Goal: Navigation & Orientation: Find specific page/section

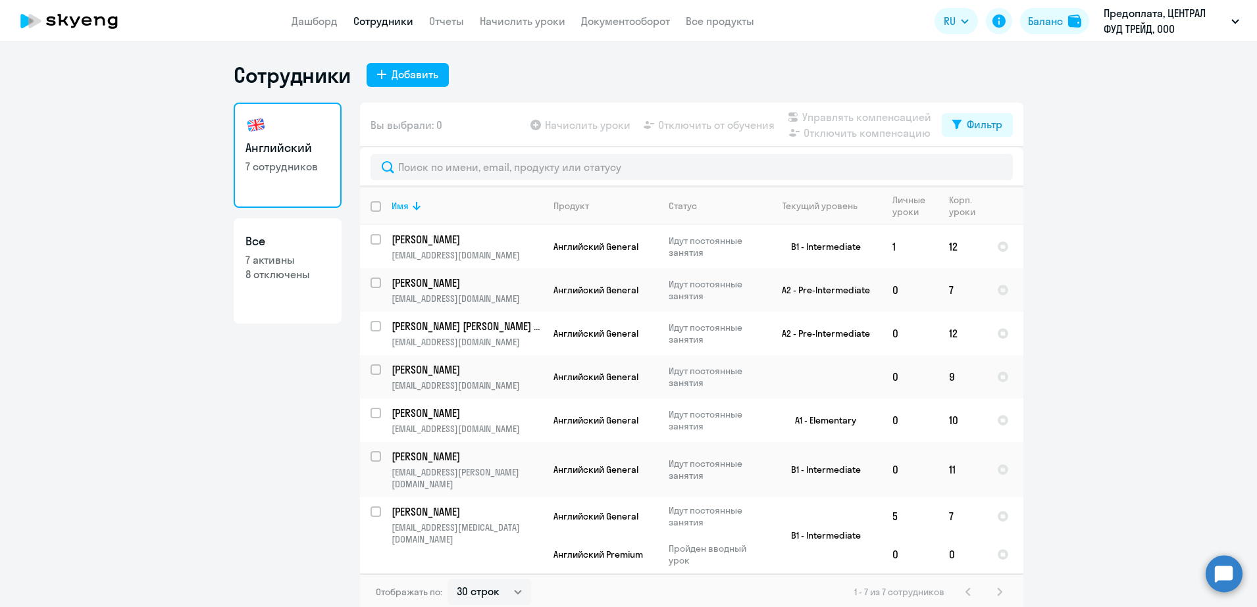
select select "30"
click at [1135, 18] on p "Предоплата, ЦЕНТРАЛ ФУД ТРЕЙД, ООО" at bounding box center [1165, 21] width 122 height 32
click at [1229, 22] on button "Предоплата, ЦЕНТРАЛ ФУД ТРЕЙД, ООО" at bounding box center [1171, 21] width 149 height 32
click at [304, 24] on link "Дашборд" at bounding box center [315, 20] width 46 height 13
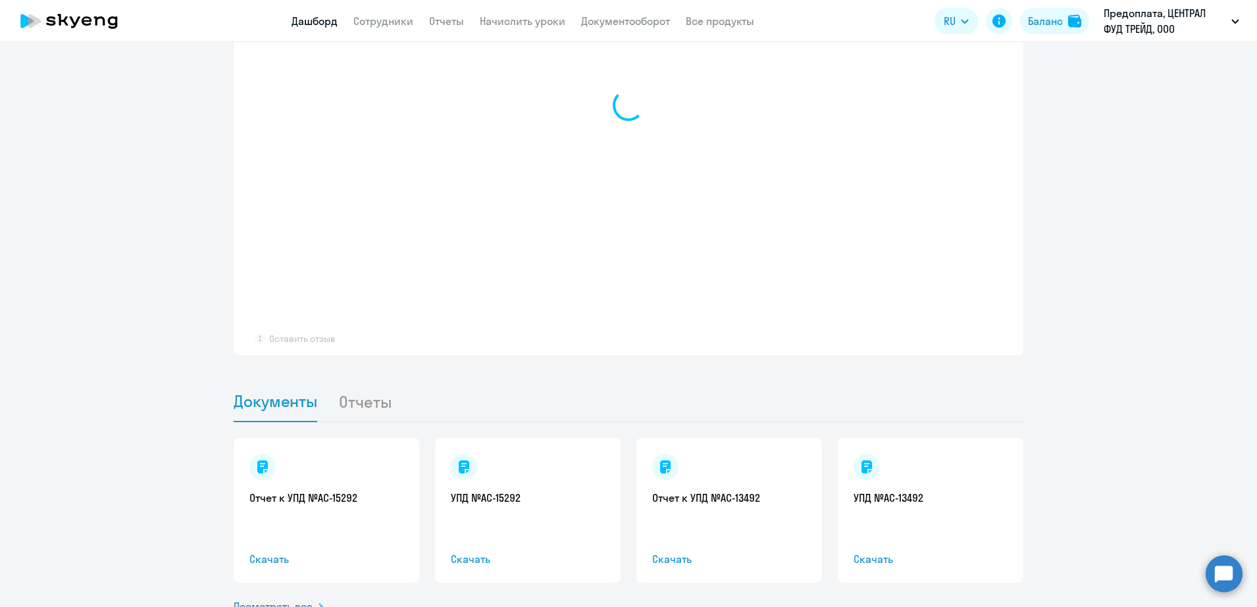
scroll to position [1064, 0]
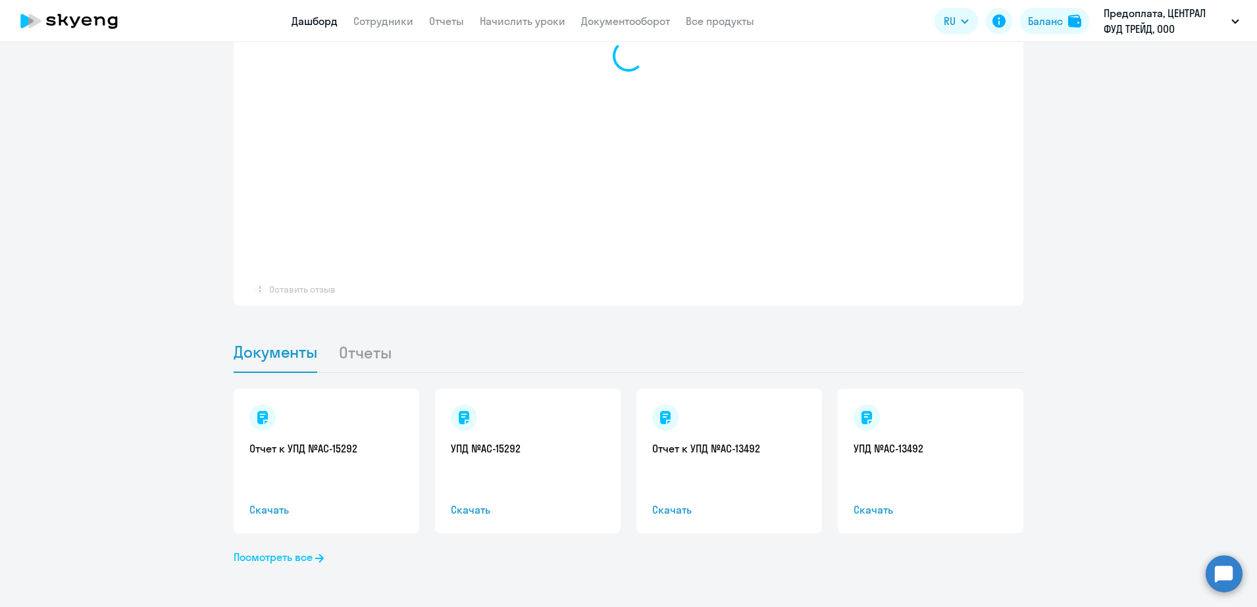
select select "30"
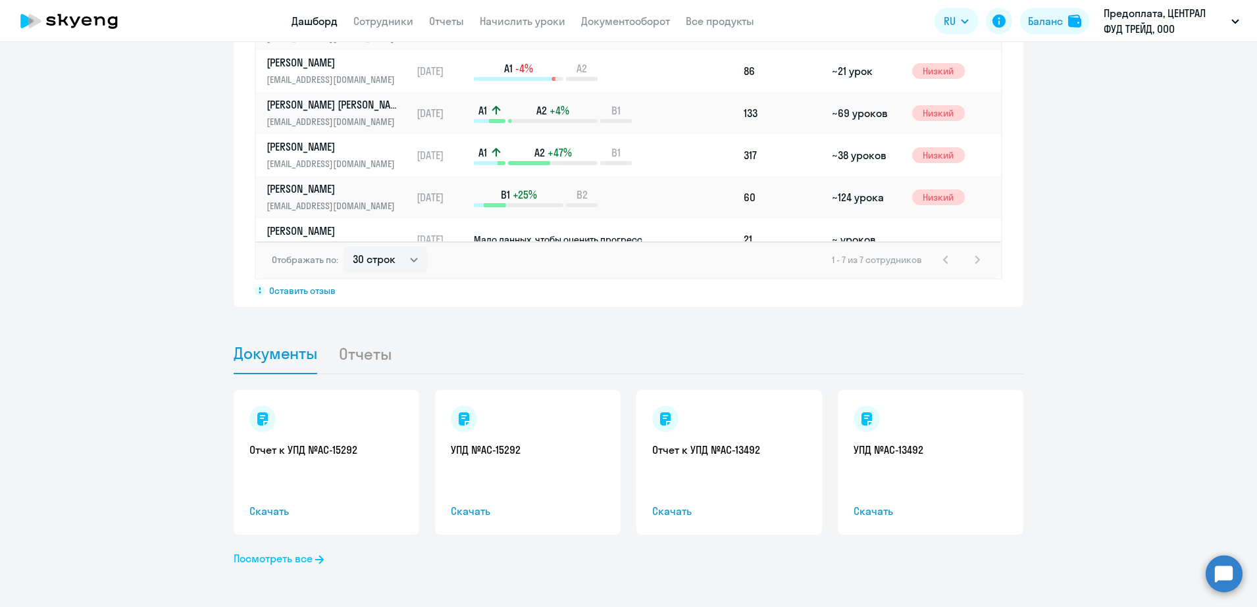
scroll to position [1065, 0]
click at [278, 556] on link "Посмотреть все" at bounding box center [279, 558] width 90 height 16
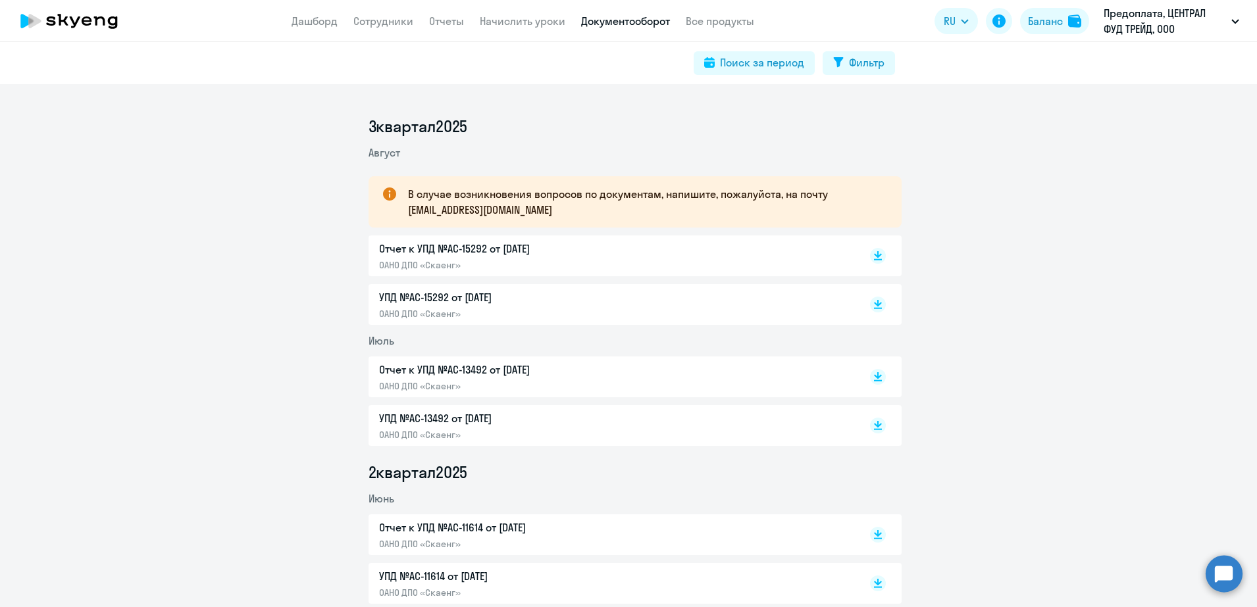
click at [301, 12] on app-header "Дашборд Сотрудники Отчеты Начислить уроки Документооборот Все продукты Дашборд …" at bounding box center [628, 21] width 1257 height 42
click at [297, 19] on link "Дашборд" at bounding box center [315, 20] width 46 height 13
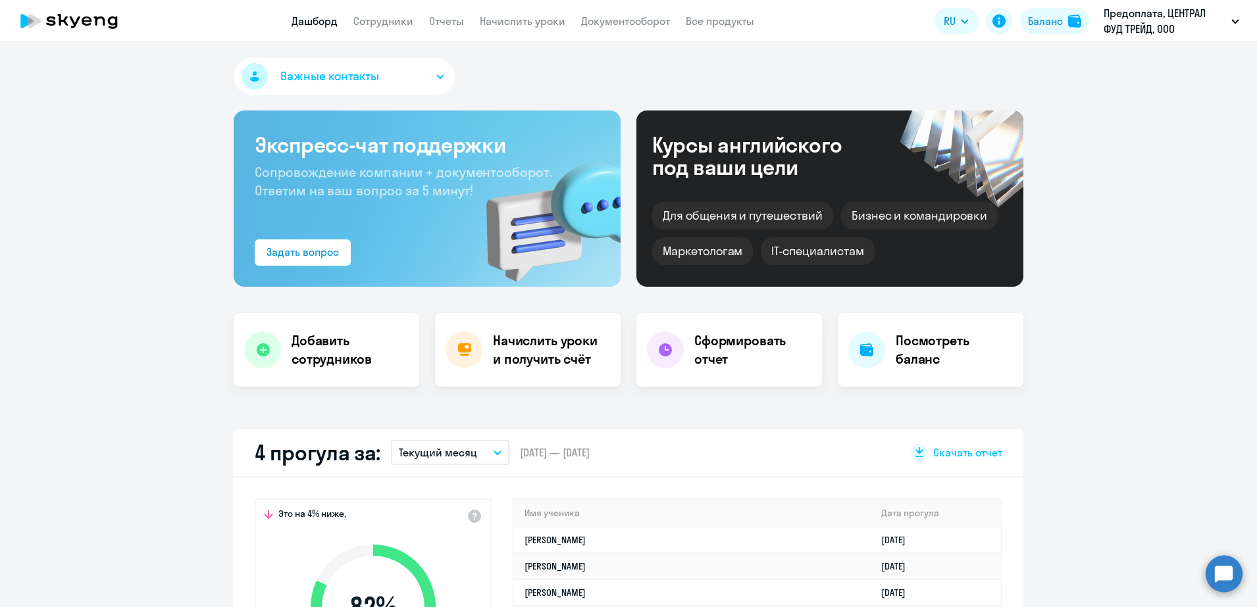
select select "30"
click at [423, 77] on button "Важные контакты" at bounding box center [344, 76] width 221 height 37
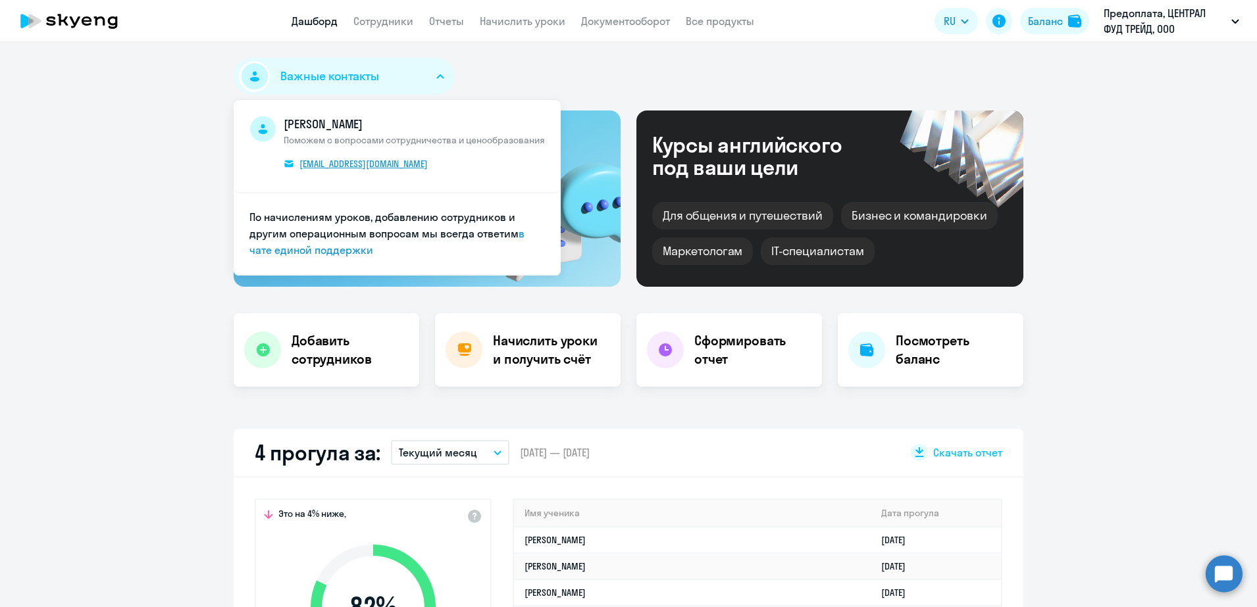
click at [344, 167] on span "[EMAIL_ADDRESS][DOMAIN_NAME]" at bounding box center [363, 164] width 128 height 12
click at [411, 158] on link "[EMAIL_ADDRESS][DOMAIN_NAME]" at bounding box center [361, 164] width 155 height 14
drag, startPoint x: 380, startPoint y: 162, endPoint x: 359, endPoint y: 163, distance: 21.7
click at [94, 27] on icon at bounding box center [69, 21] width 116 height 33
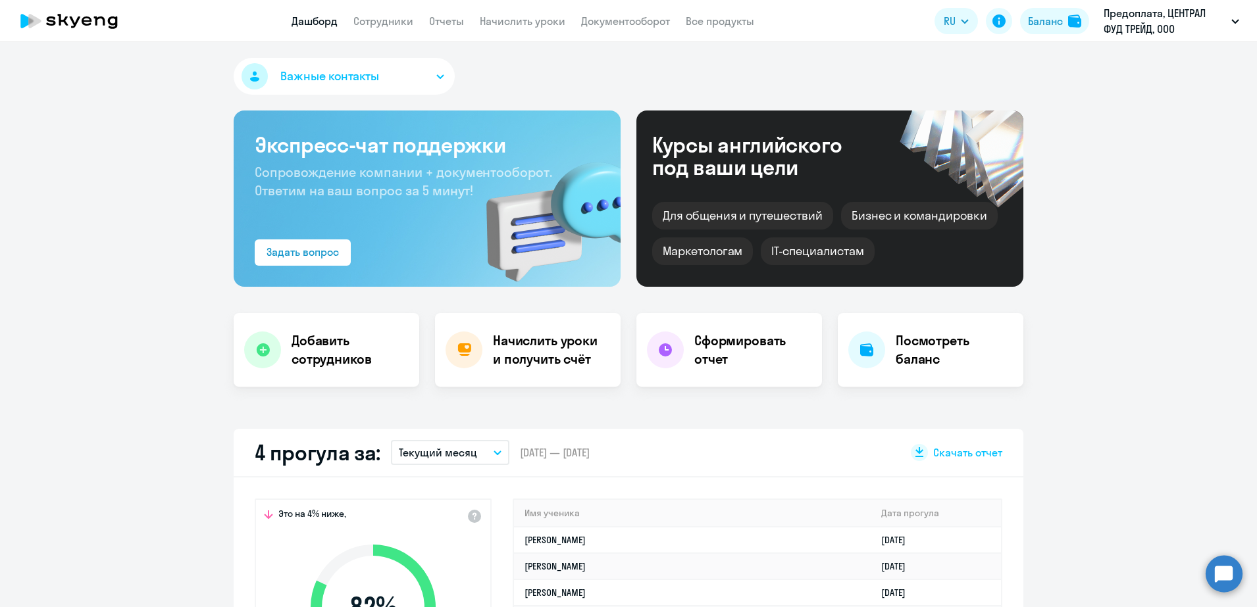
click at [324, 15] on link "Дашборд" at bounding box center [315, 20] width 46 height 13
click at [401, 27] on link "Сотрудники" at bounding box center [383, 20] width 60 height 13
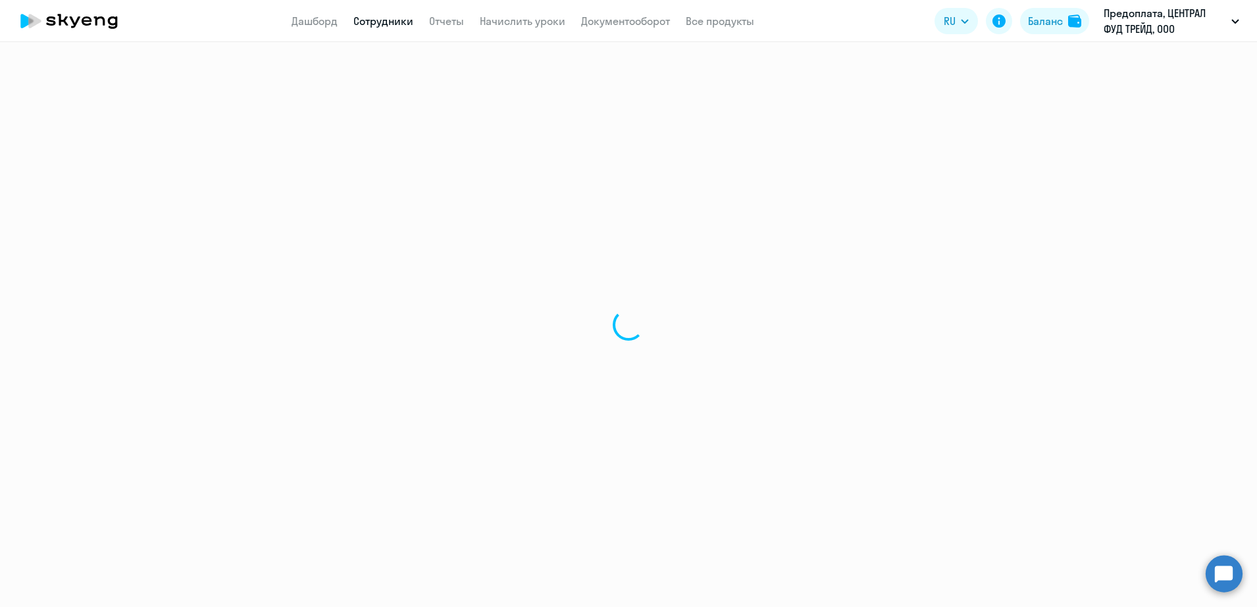
select select "30"
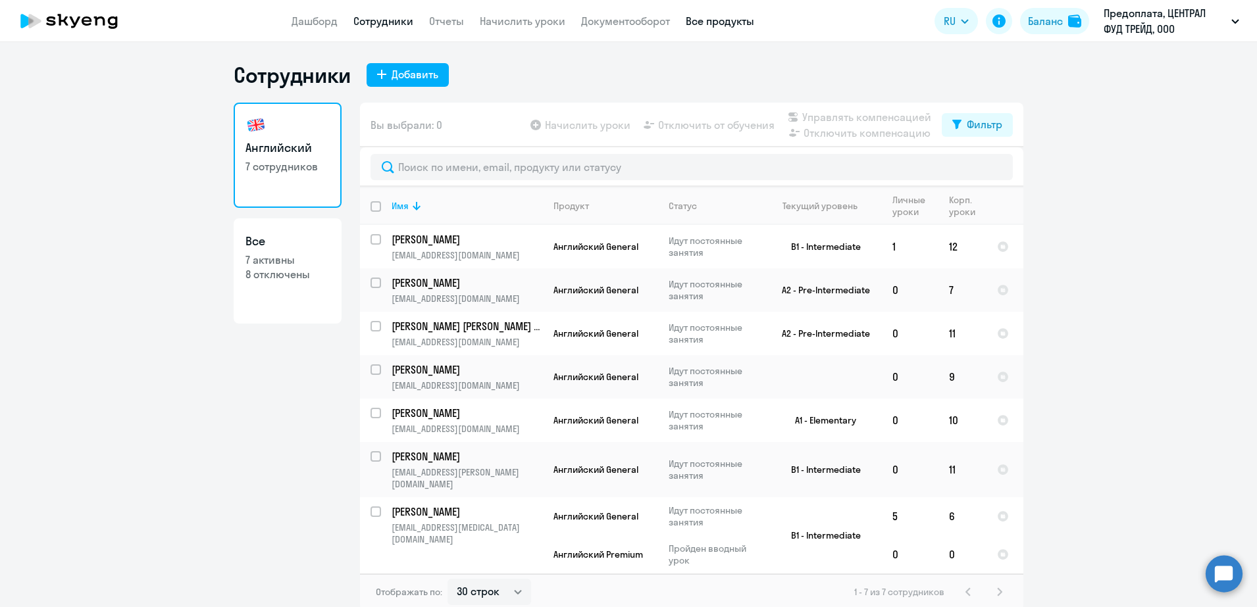
click at [725, 19] on link "Все продукты" at bounding box center [720, 20] width 68 height 13
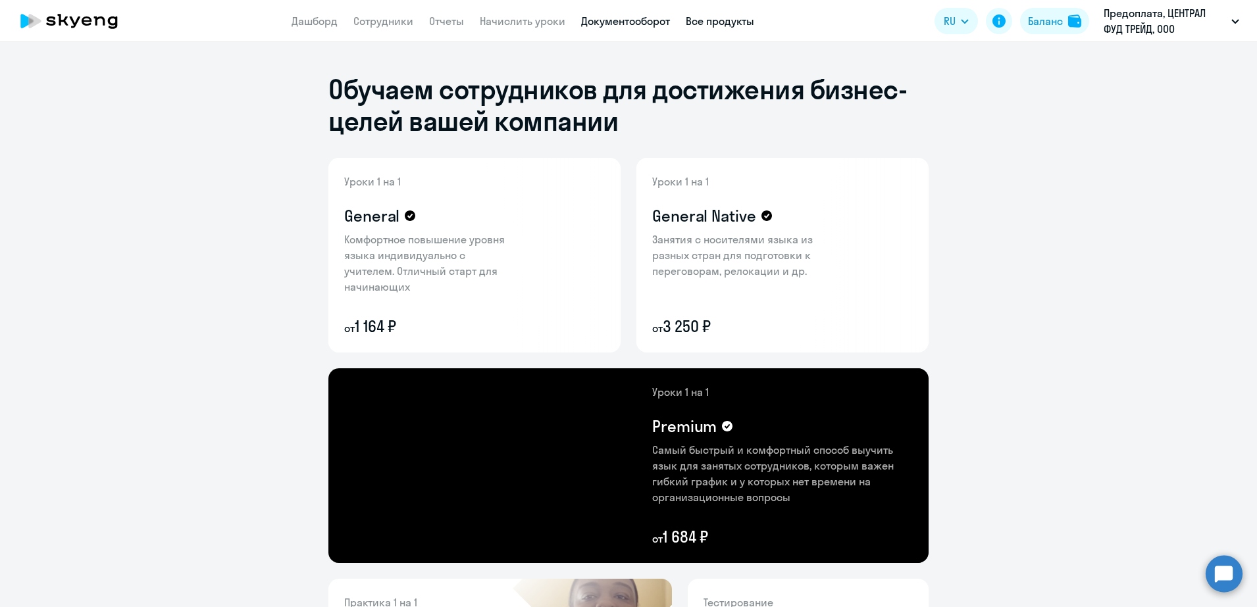
click at [625, 21] on link "Документооборот" at bounding box center [625, 20] width 89 height 13
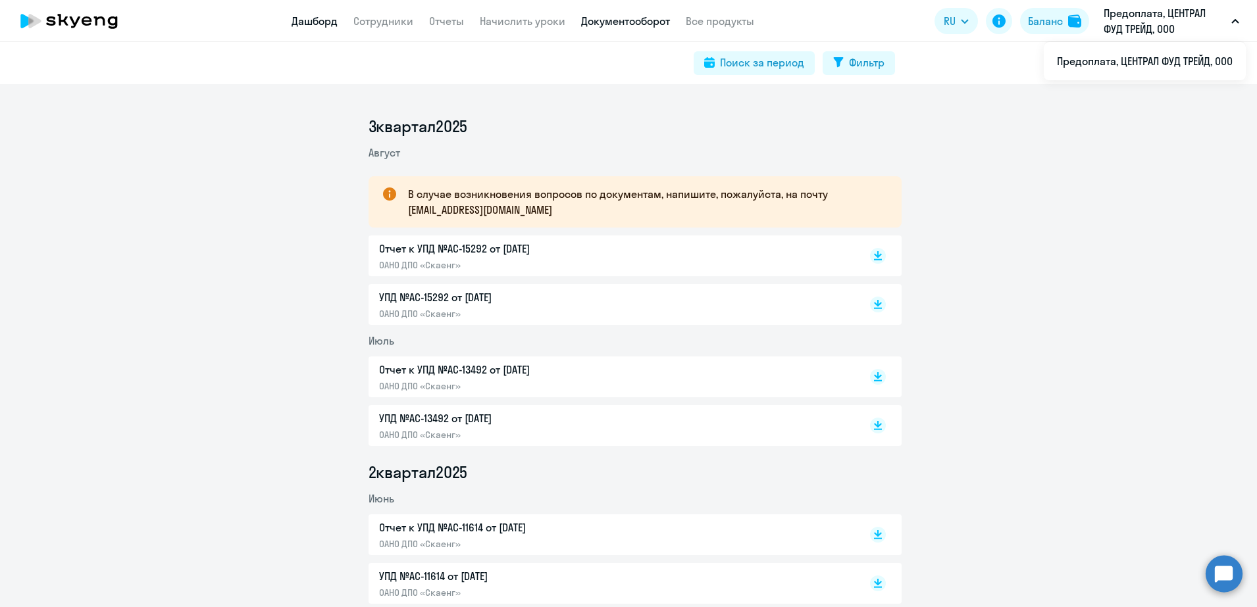
click at [322, 22] on link "Дашборд" at bounding box center [315, 20] width 46 height 13
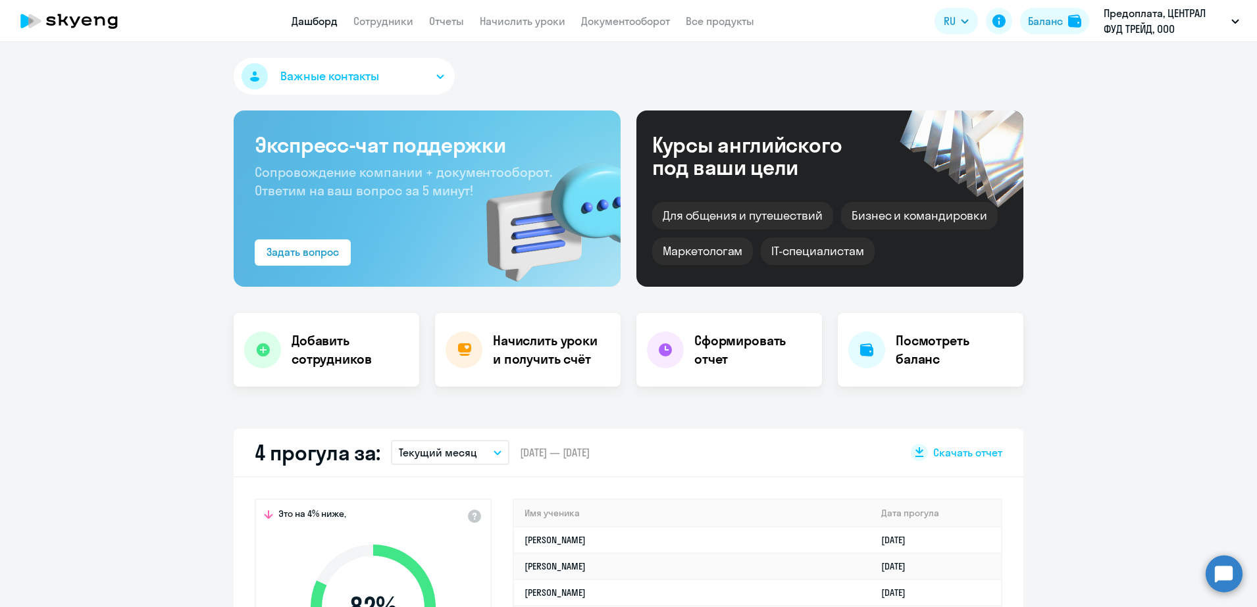
select select "30"
click at [93, 21] on icon at bounding box center [69, 21] width 116 height 33
click at [388, 21] on link "Сотрудники" at bounding box center [383, 20] width 60 height 13
select select "30"
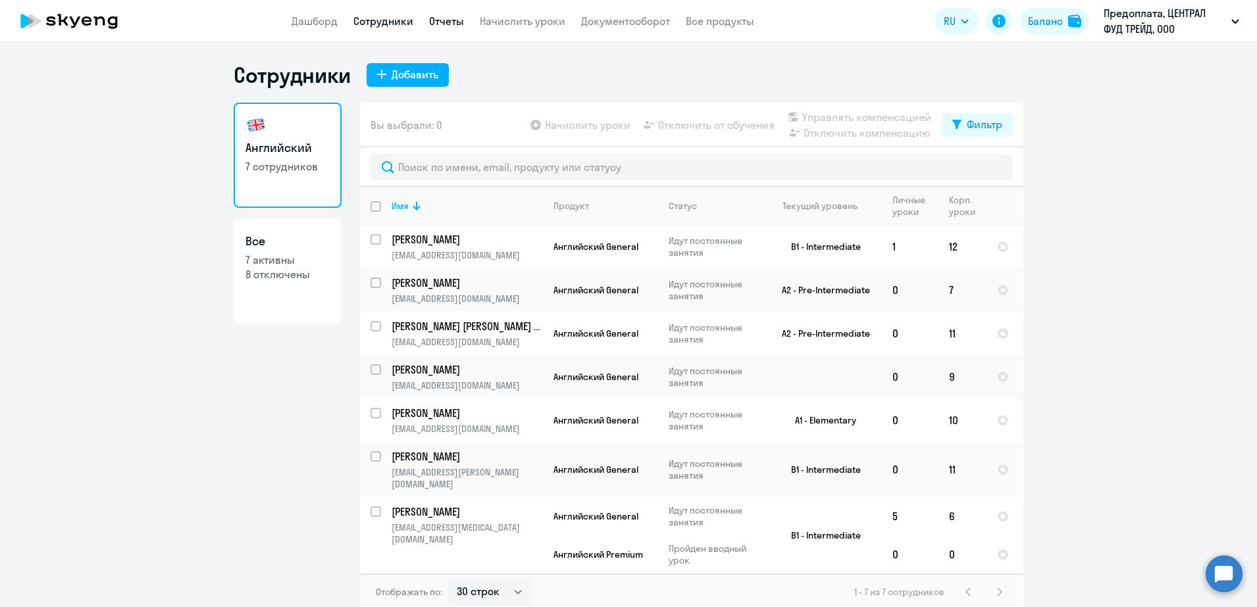
click at [427, 18] on nav "Дашборд Сотрудники Отчеты Начислить уроки Документооборот Все продукты" at bounding box center [523, 21] width 463 height 16
click at [443, 19] on link "Отчеты" at bounding box center [446, 20] width 35 height 13
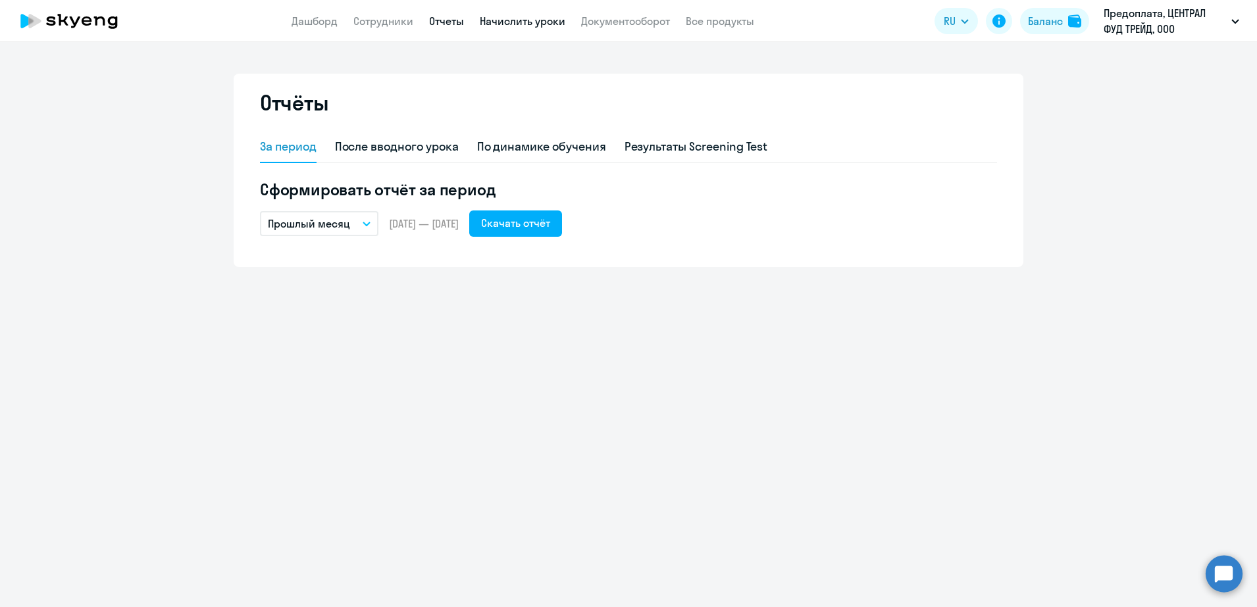
click at [516, 20] on link "Начислить уроки" at bounding box center [523, 20] width 86 height 13
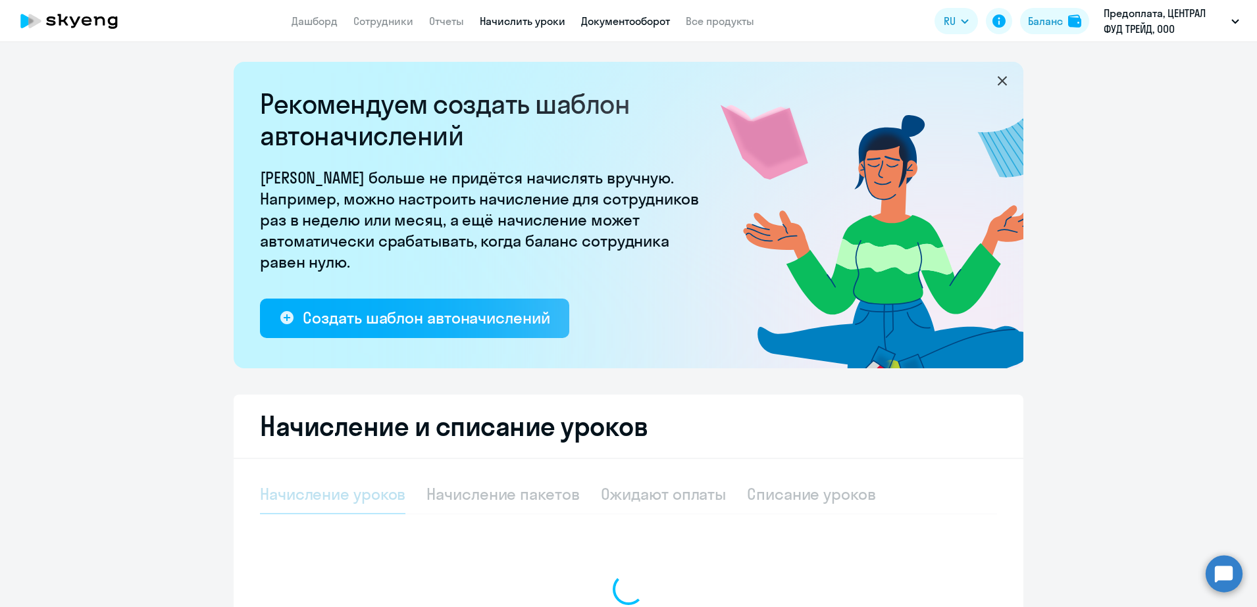
select select "10"
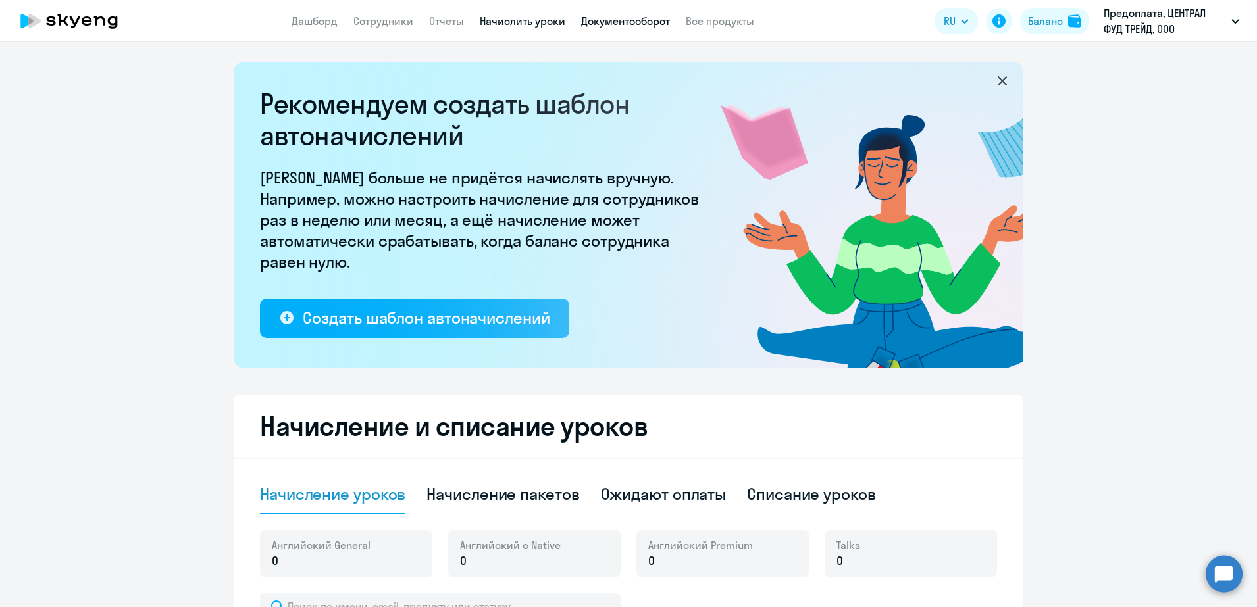
click at [617, 23] on link "Документооборот" at bounding box center [625, 20] width 89 height 13
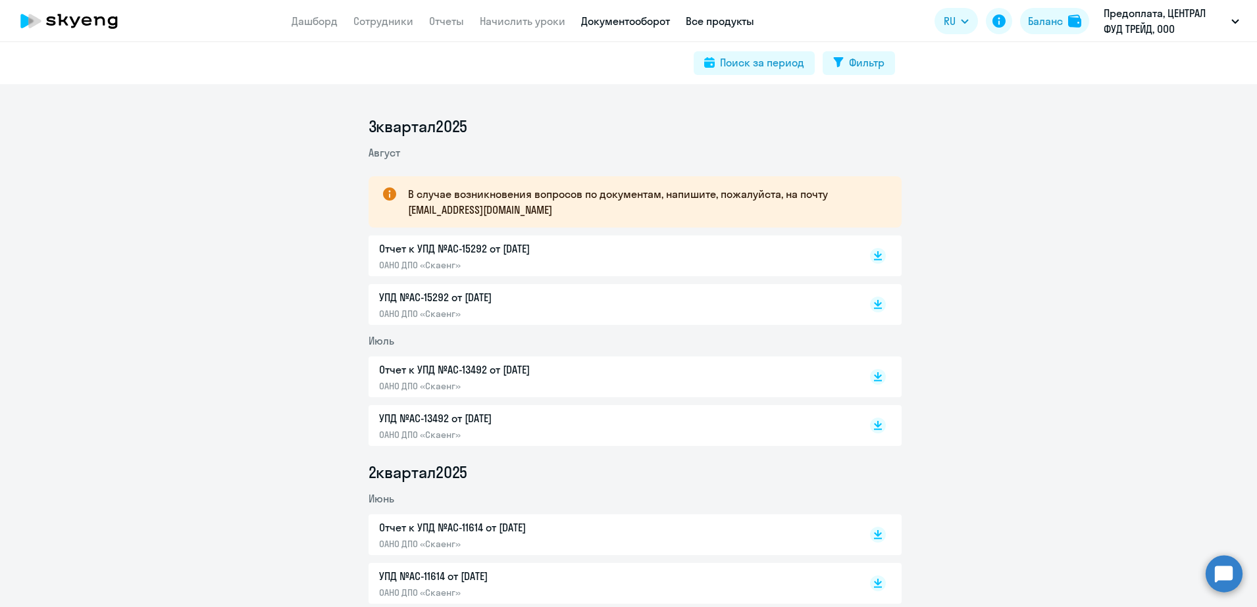
click at [713, 21] on link "Все продукты" at bounding box center [720, 20] width 68 height 13
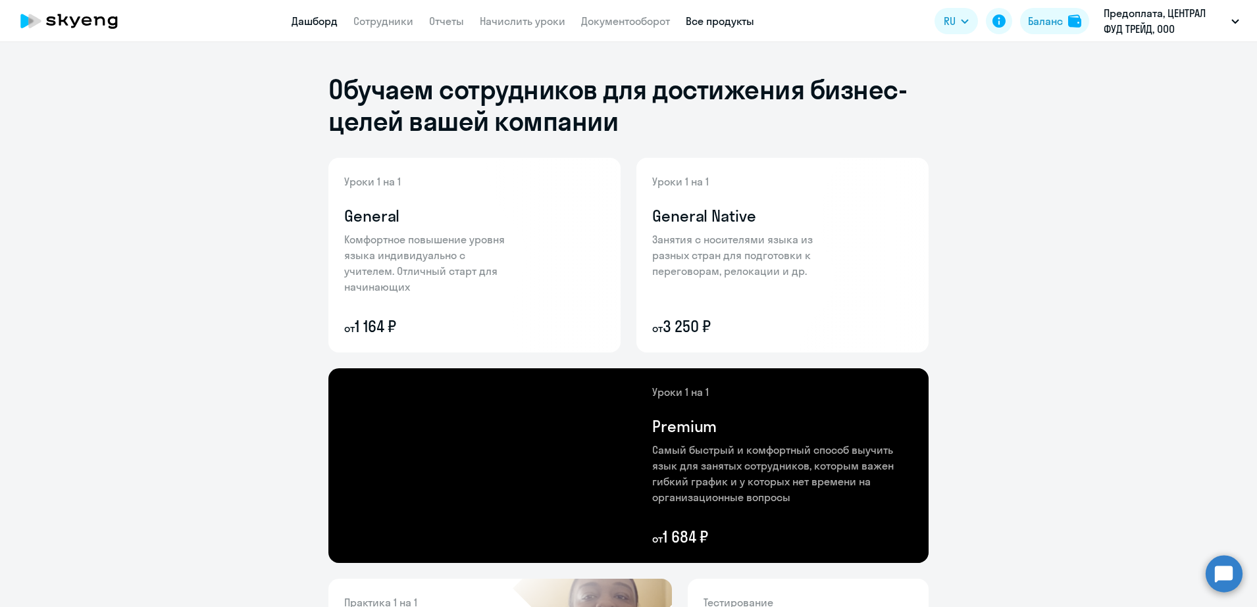
click at [309, 17] on link "Дашборд" at bounding box center [315, 20] width 46 height 13
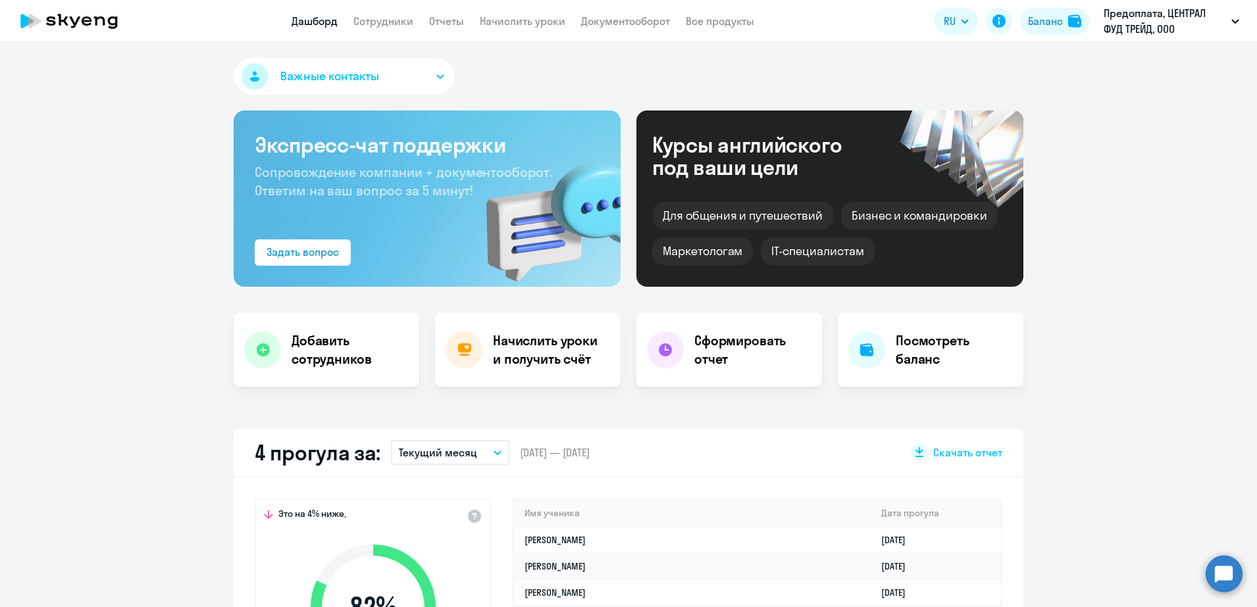
click at [424, 71] on button "Важные контакты" at bounding box center [344, 76] width 221 height 37
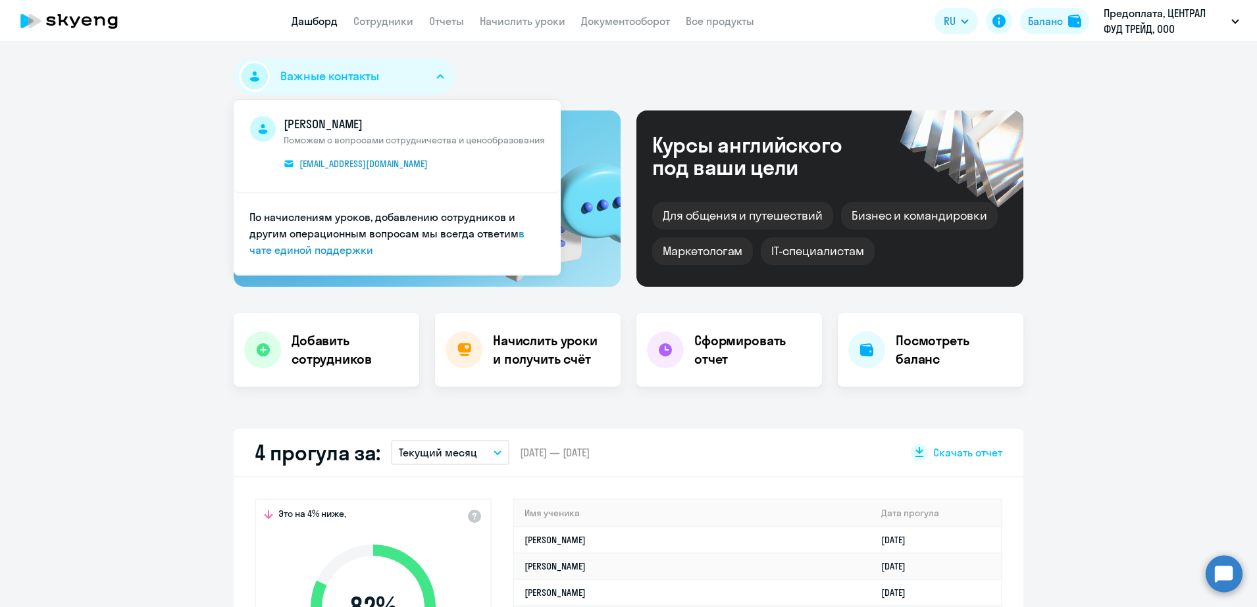
select select "30"
click at [954, 361] on h4 "Посмотреть баланс" at bounding box center [954, 350] width 117 height 37
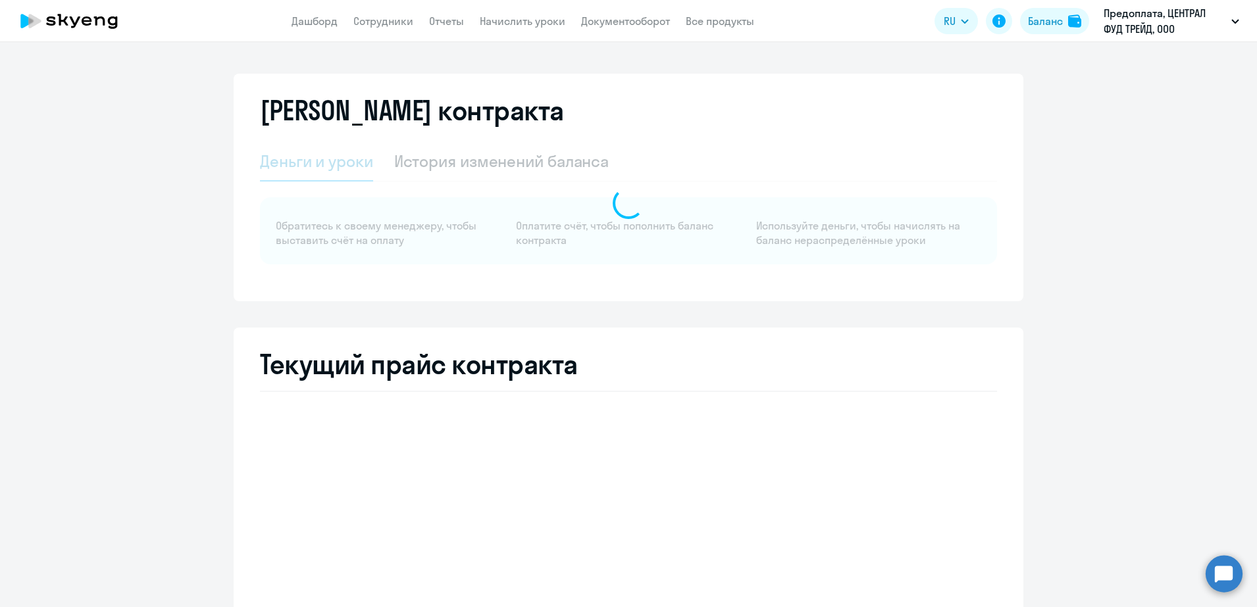
select select "english_adult_not_native_speaker"
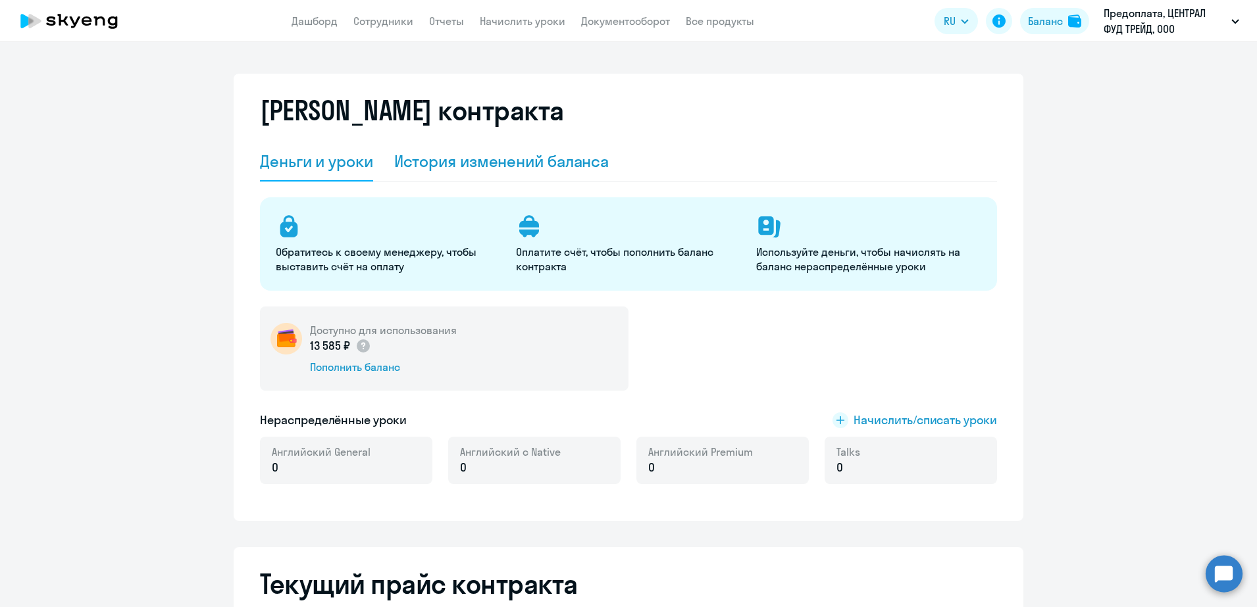
click at [469, 152] on div "История изменений баланса" at bounding box center [501, 161] width 215 height 21
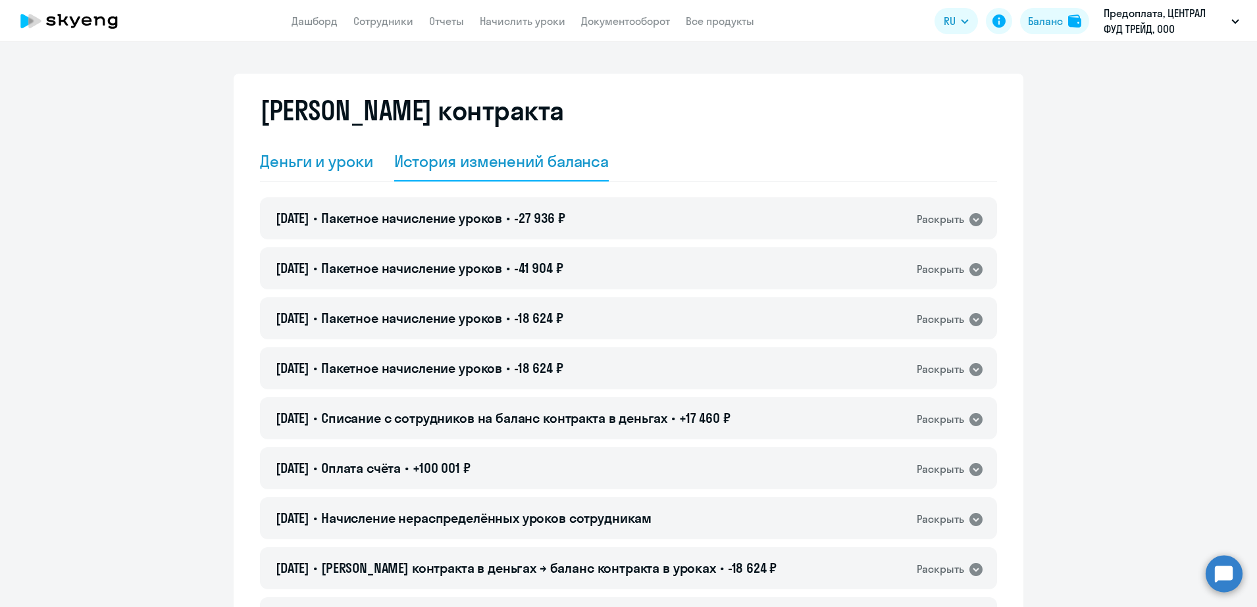
click at [342, 167] on div "Деньги и уроки" at bounding box center [316, 161] width 113 height 21
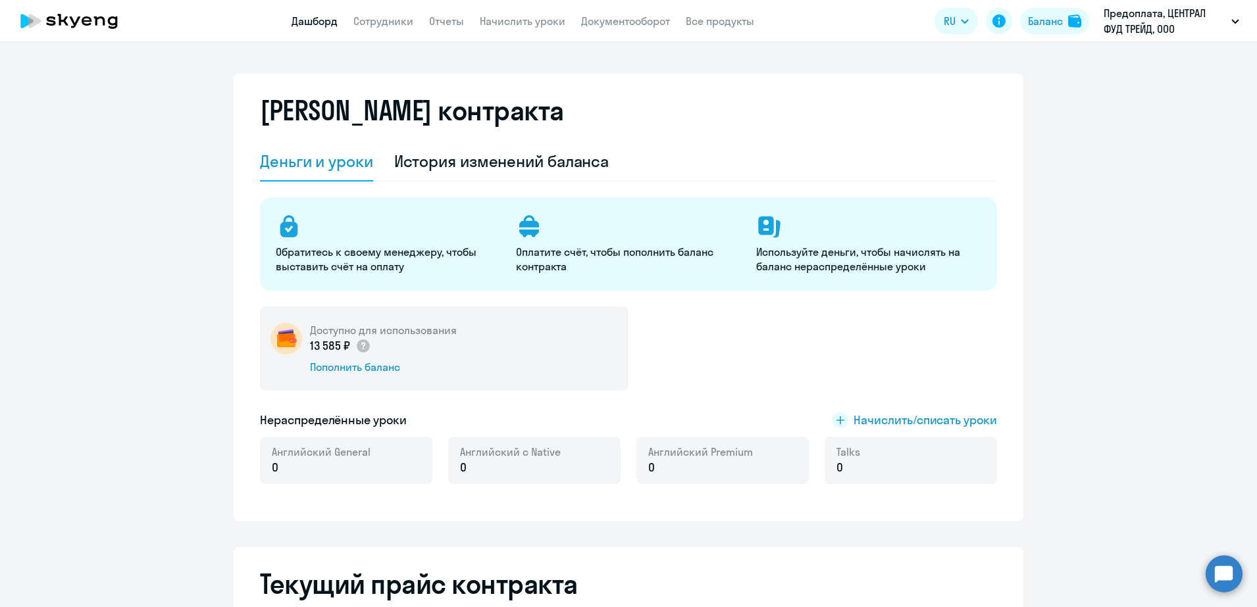
click at [315, 22] on link "Дашборд" at bounding box center [315, 20] width 46 height 13
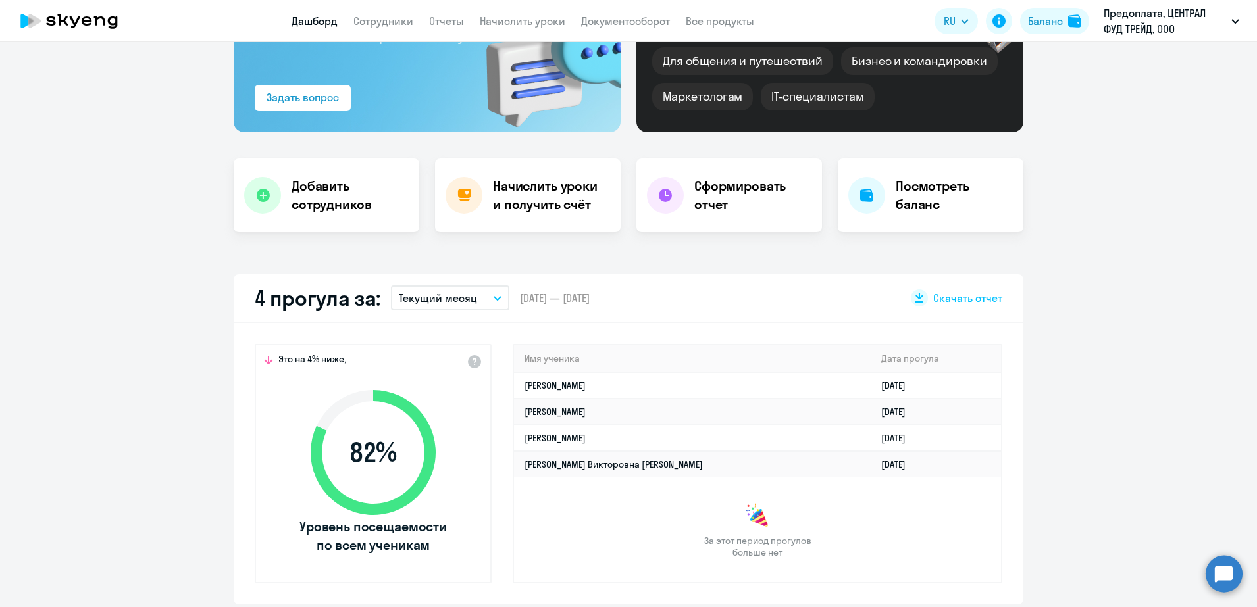
scroll to position [247, 0]
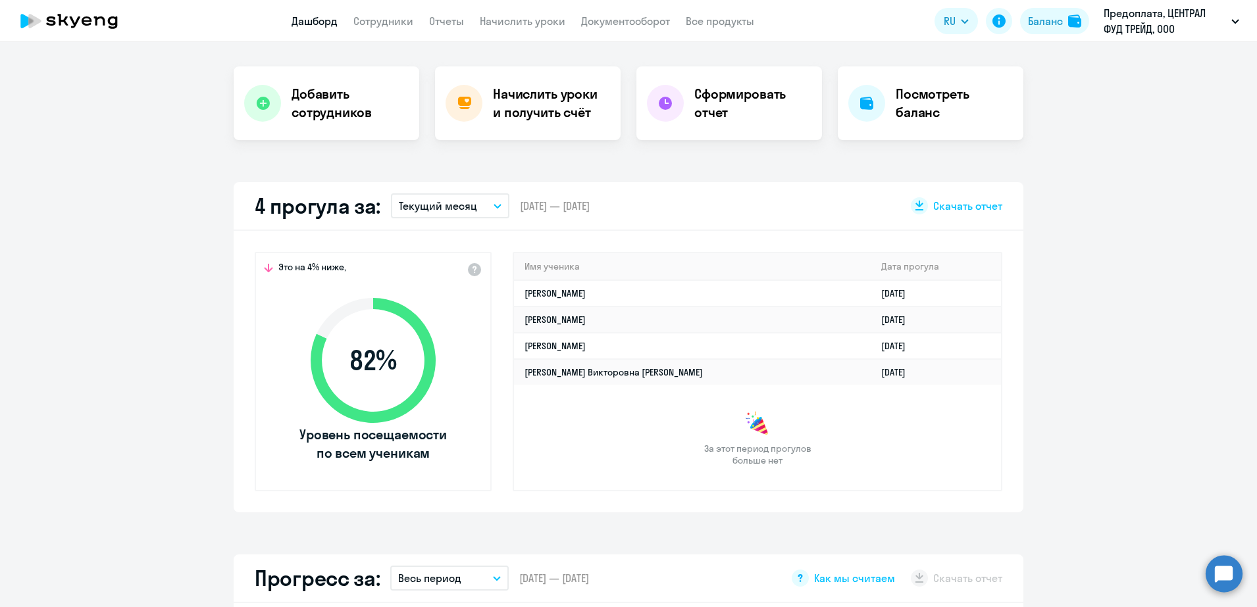
select select "30"
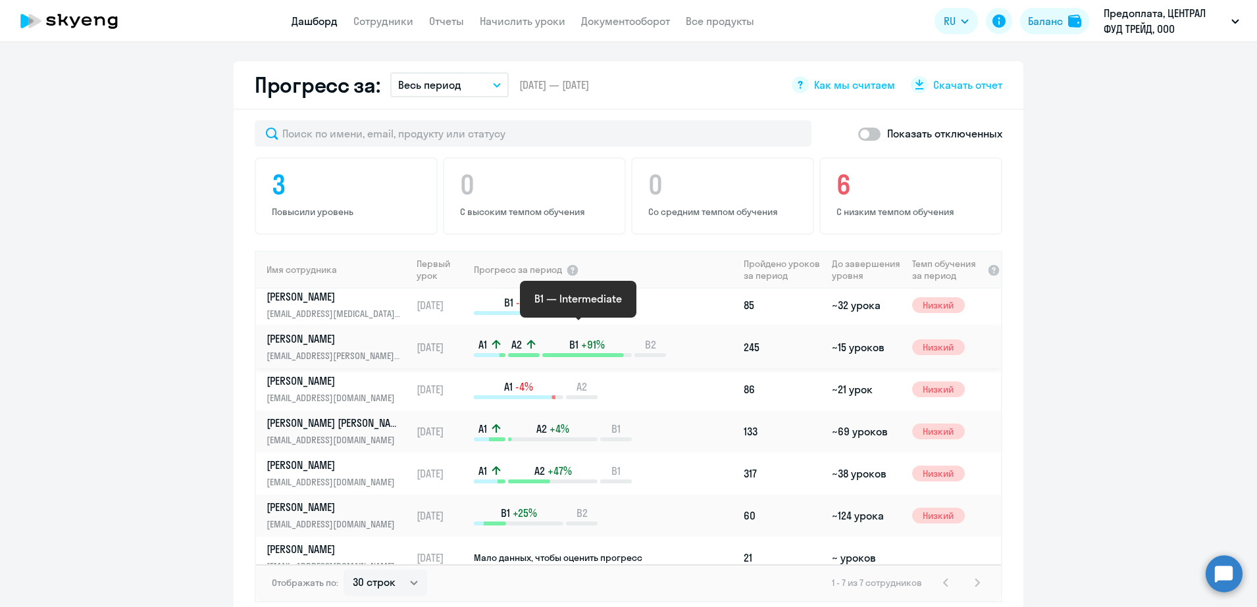
scroll to position [0, 0]
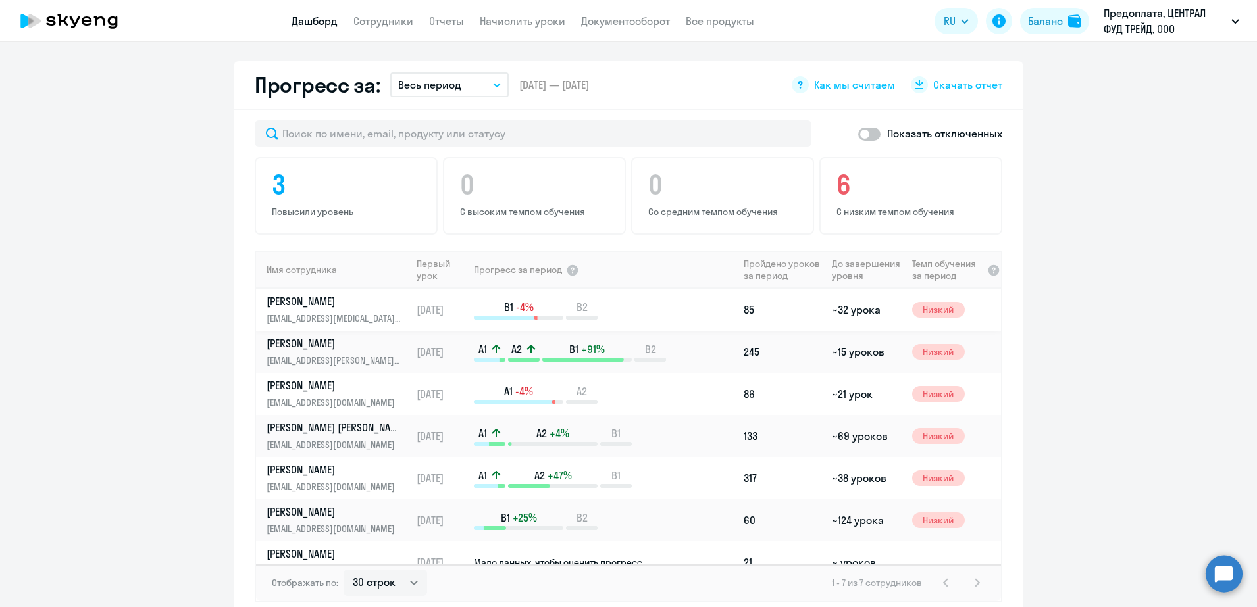
click at [288, 302] on p "[PERSON_NAME]" at bounding box center [335, 301] width 136 height 14
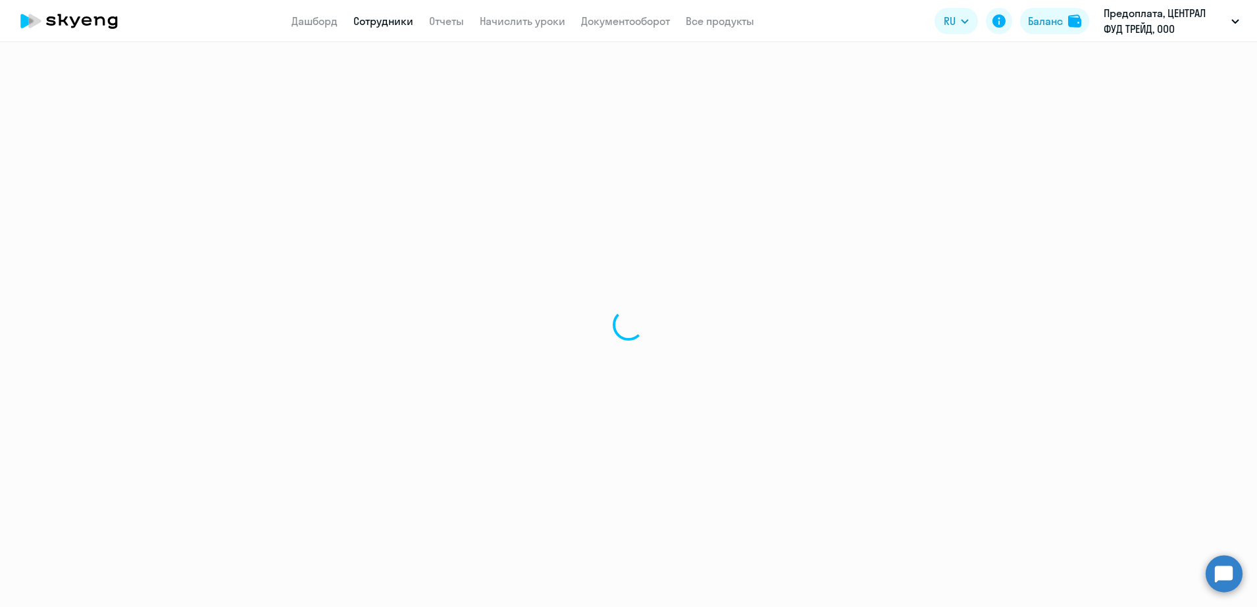
select select "english"
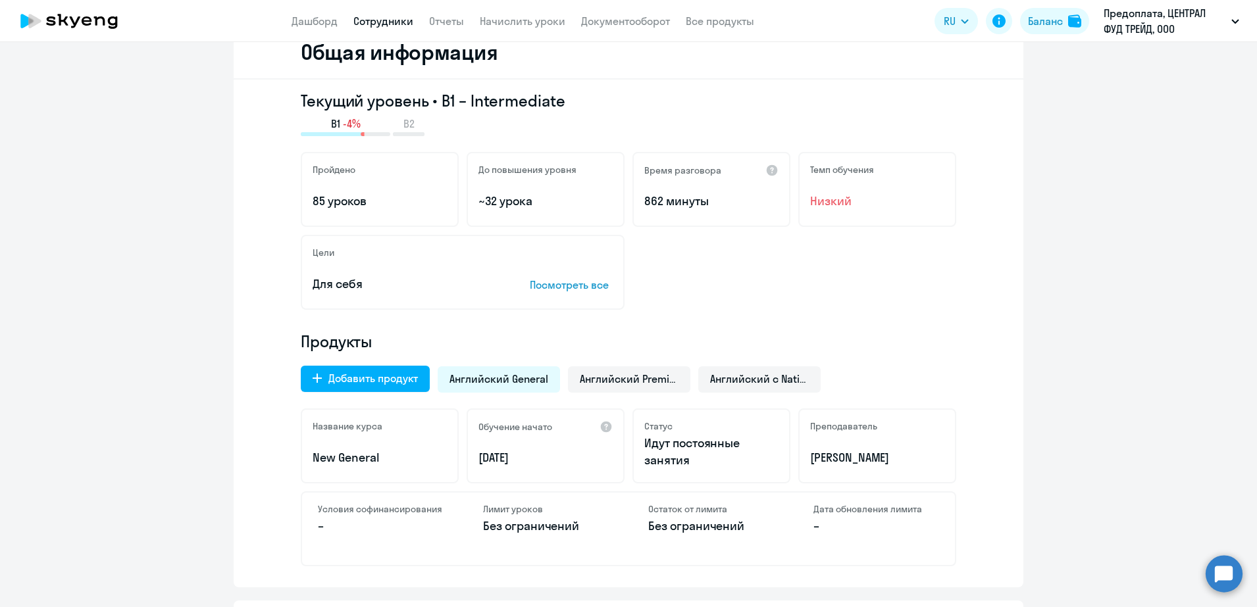
scroll to position [329, 0]
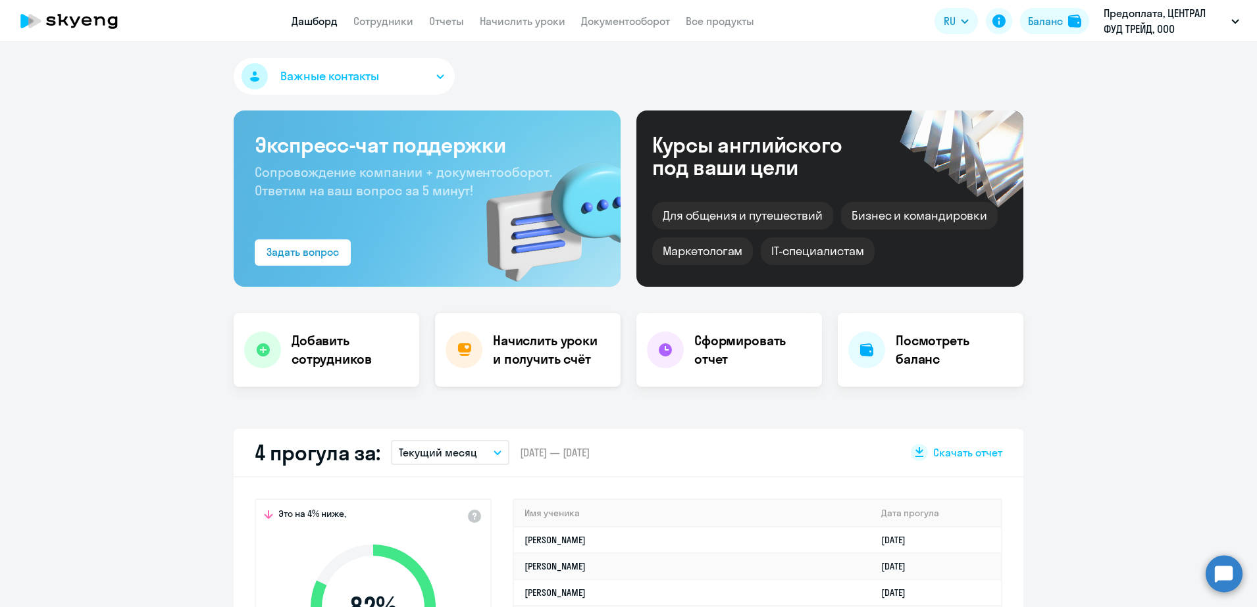
select select "30"
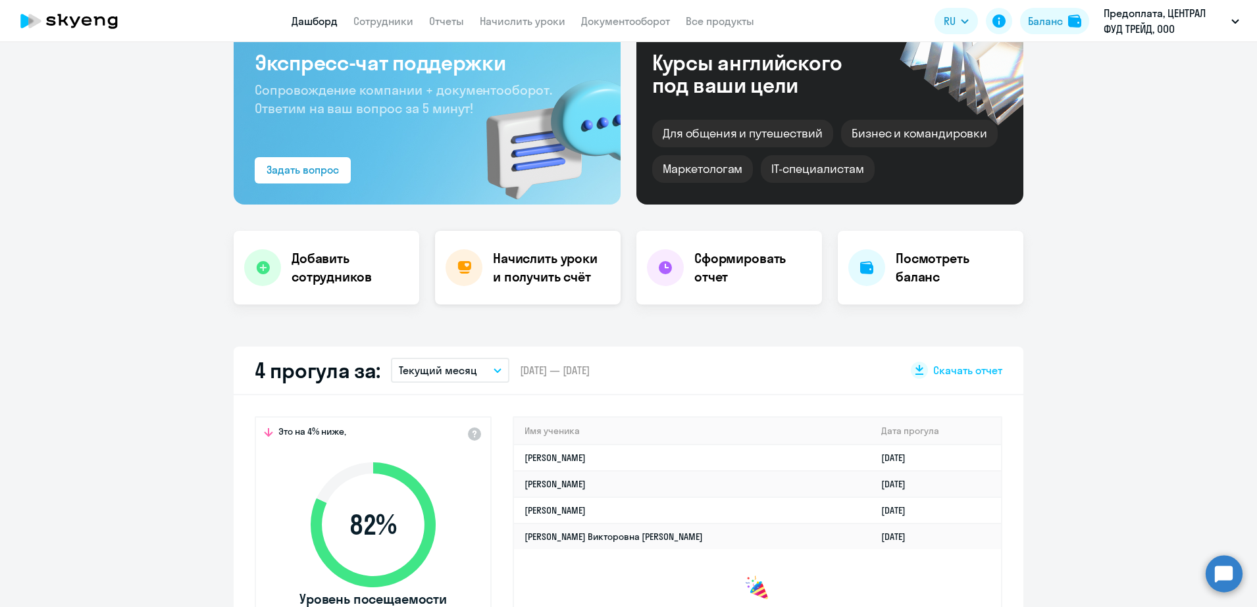
scroll to position [165, 0]
